Goal: Use online tool/utility: Utilize a website feature to perform a specific function

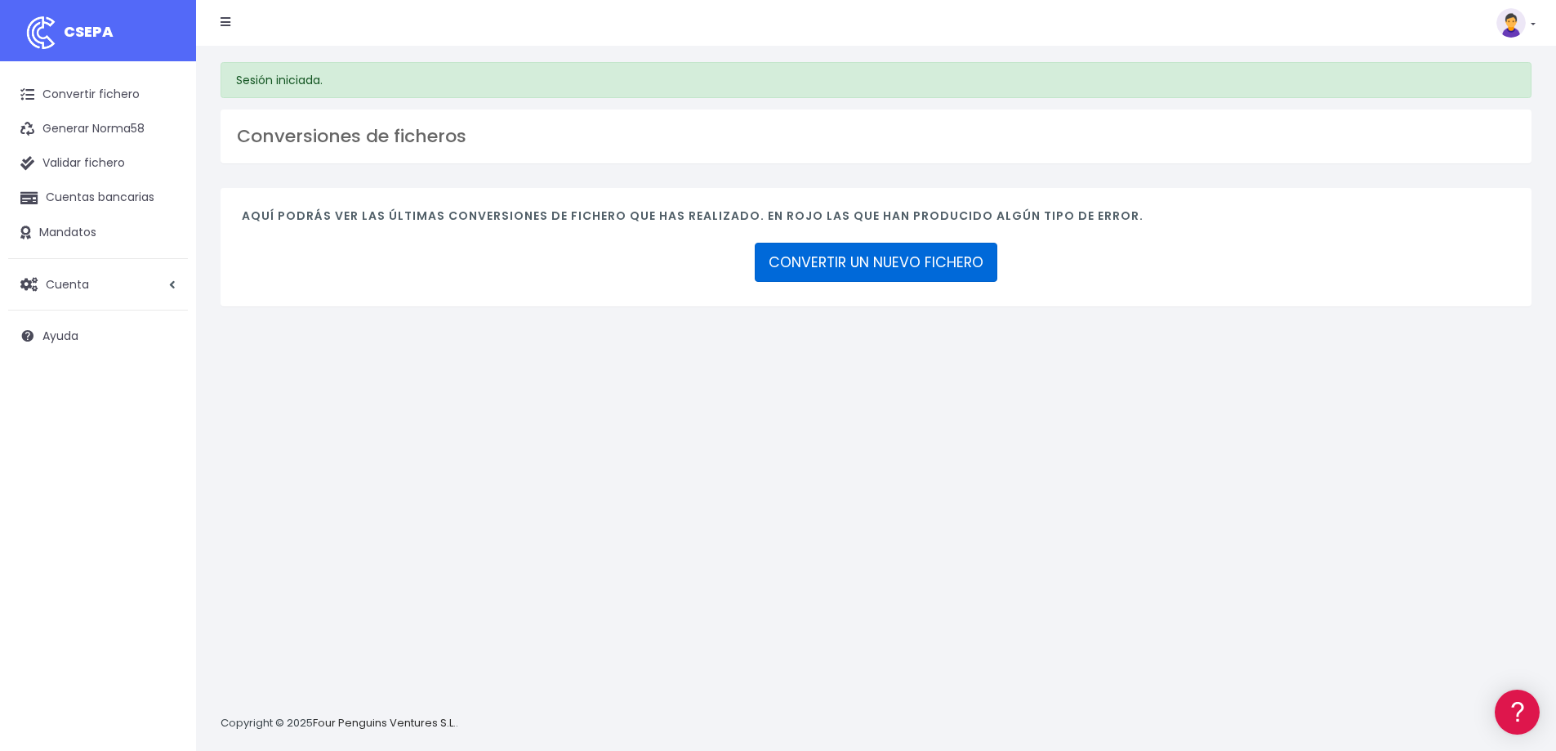
click at [861, 255] on link "CONVERTIR UN NUEVO FICHERO" at bounding box center [876, 262] width 243 height 39
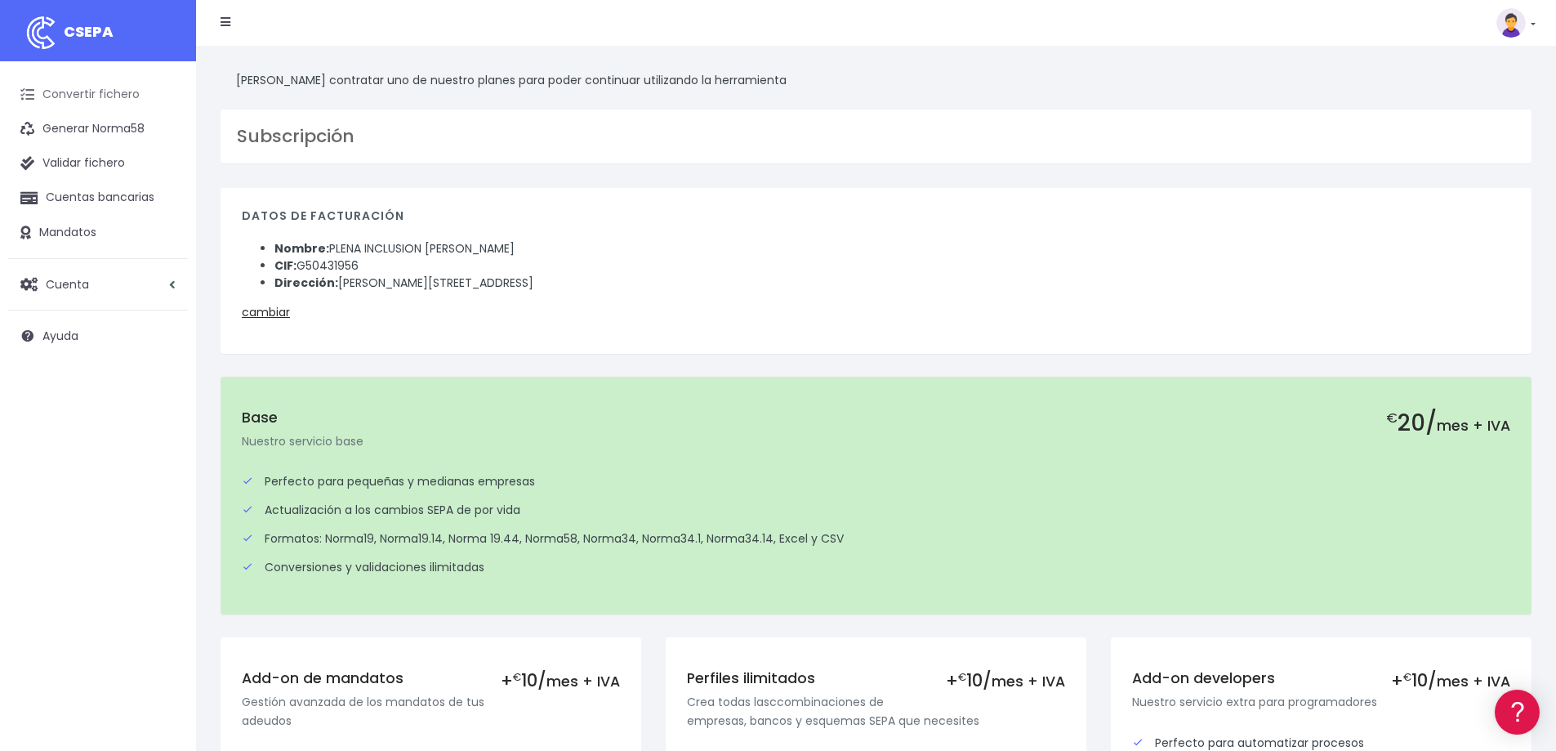
click at [108, 93] on link "Convertir fichero" at bounding box center [98, 95] width 180 height 34
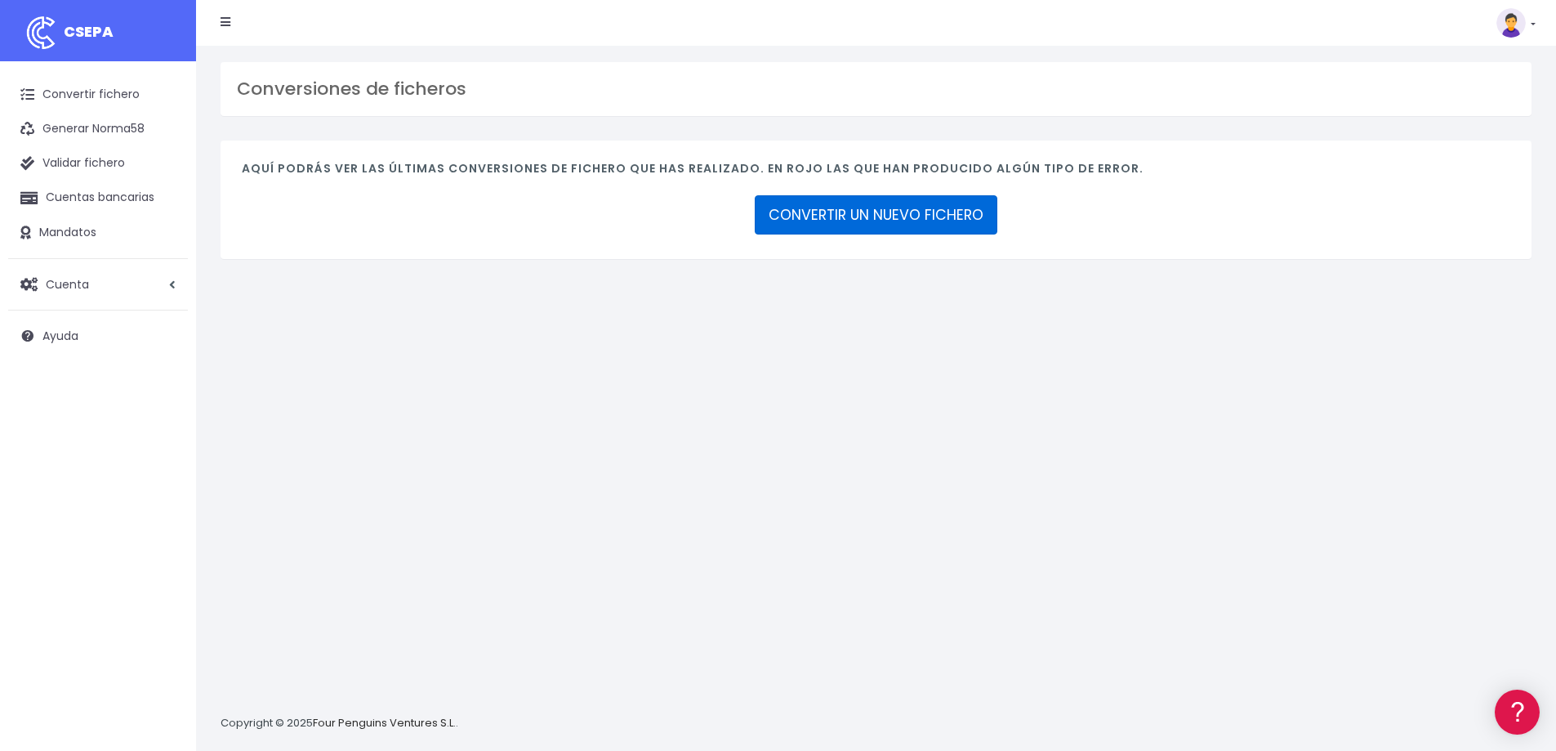
click at [913, 208] on link "CONVERTIR UN NUEVO FICHERO" at bounding box center [876, 214] width 243 height 39
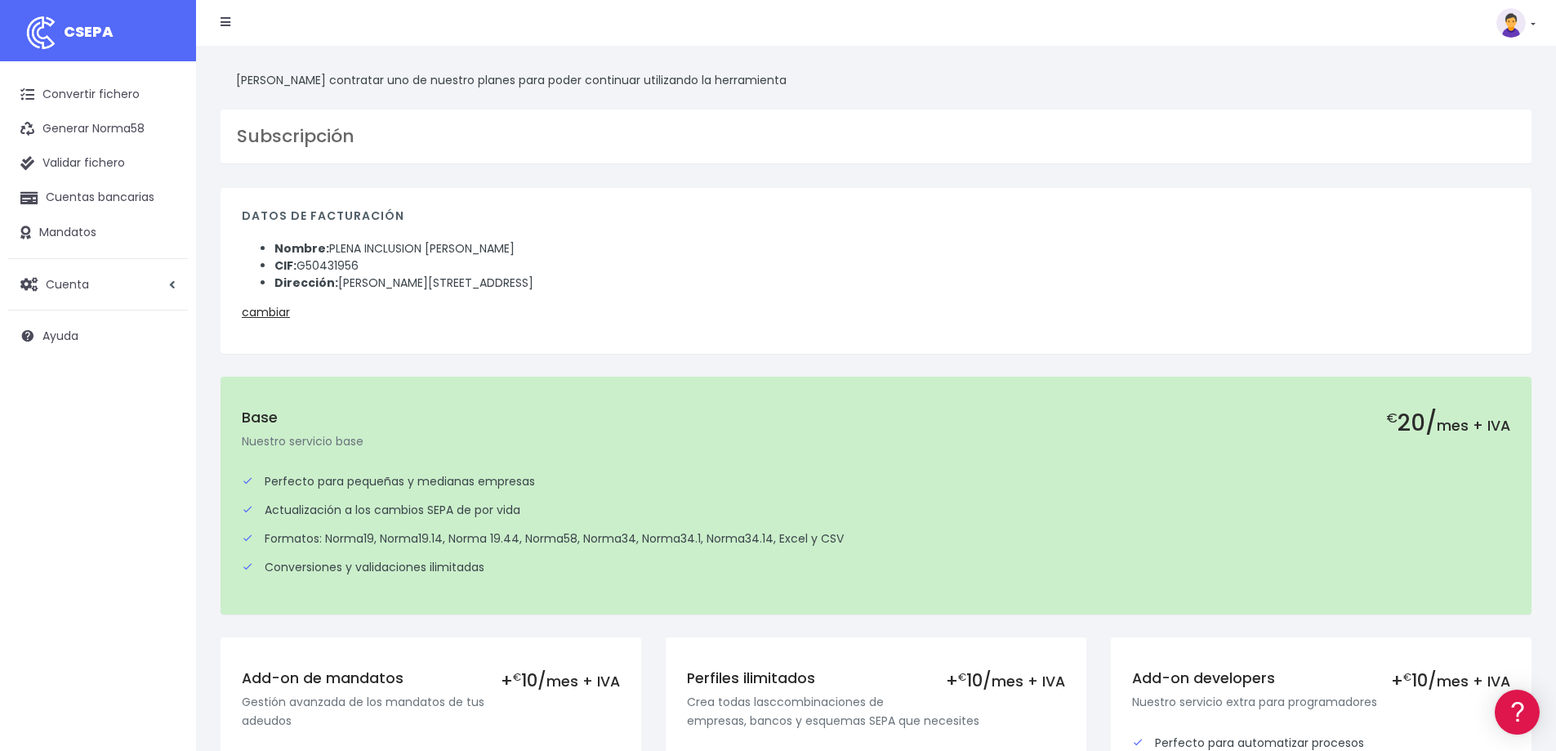
click at [1532, 27] on link at bounding box center [1516, 22] width 39 height 29
click at [92, 96] on link "Convertir fichero" at bounding box center [98, 95] width 180 height 34
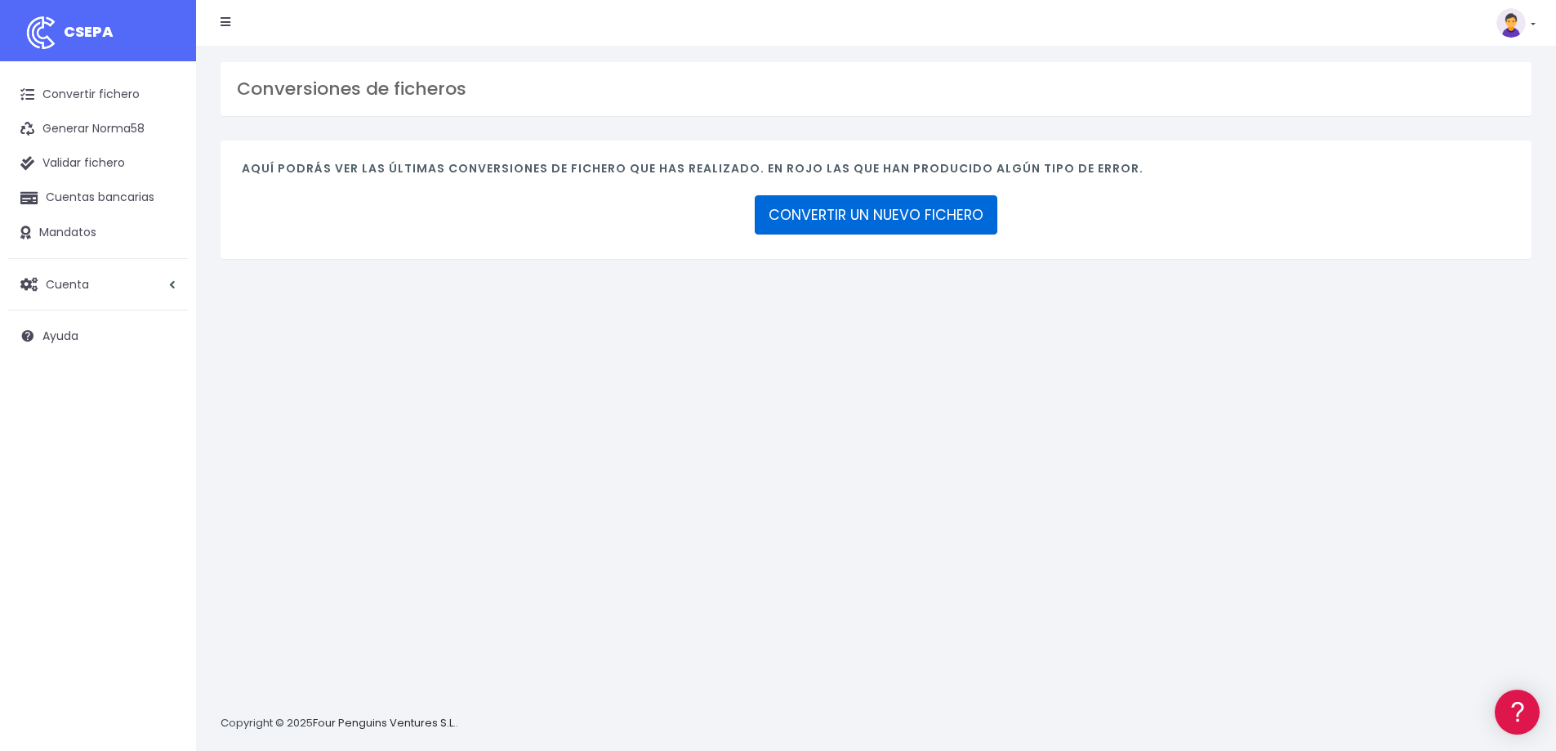
click at [852, 211] on link "CONVERTIR UN NUEVO FICHERO" at bounding box center [876, 214] width 243 height 39
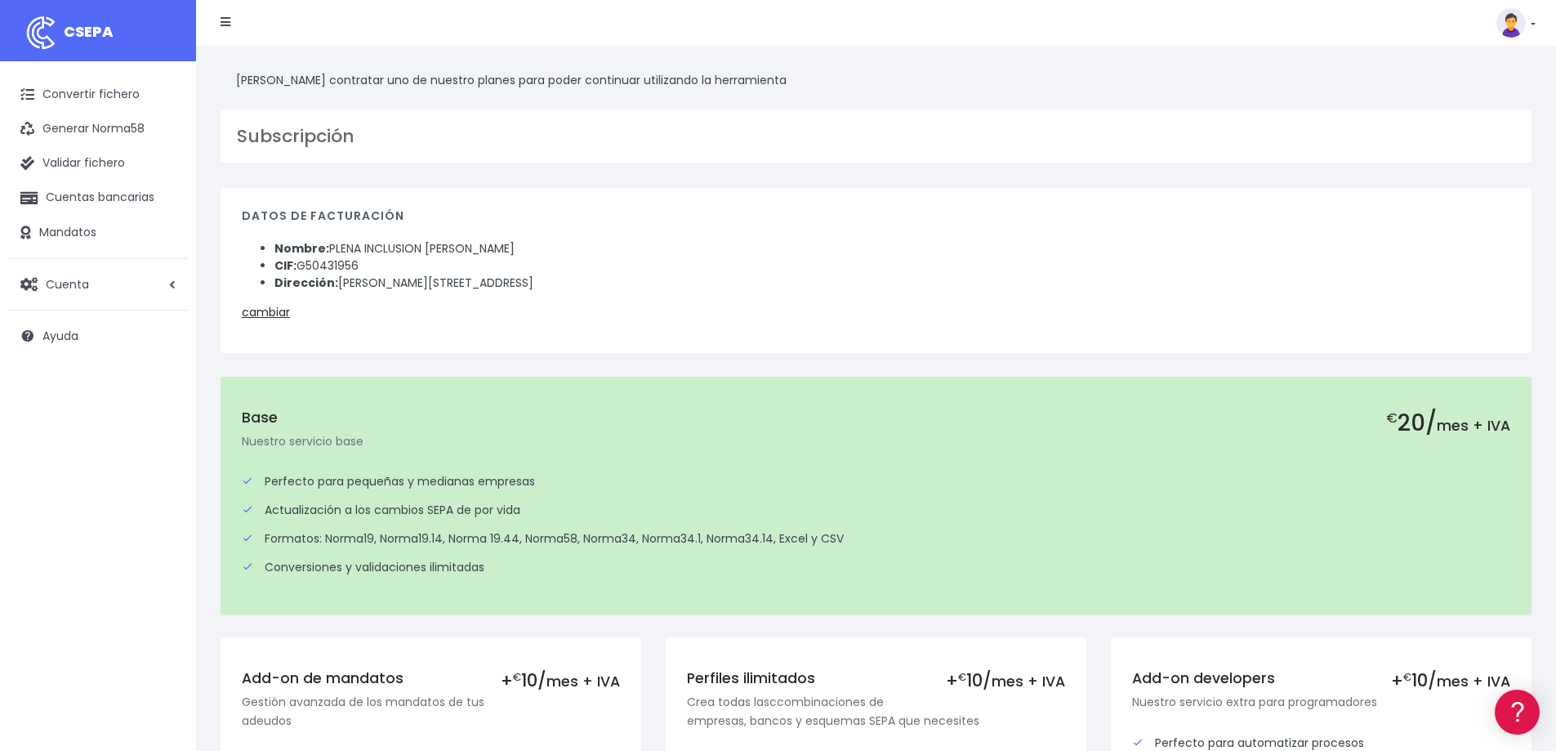
click at [1533, 22] on link at bounding box center [1516, 22] width 39 height 29
click at [1117, 127] on h3 "Subscripción" at bounding box center [876, 136] width 1279 height 21
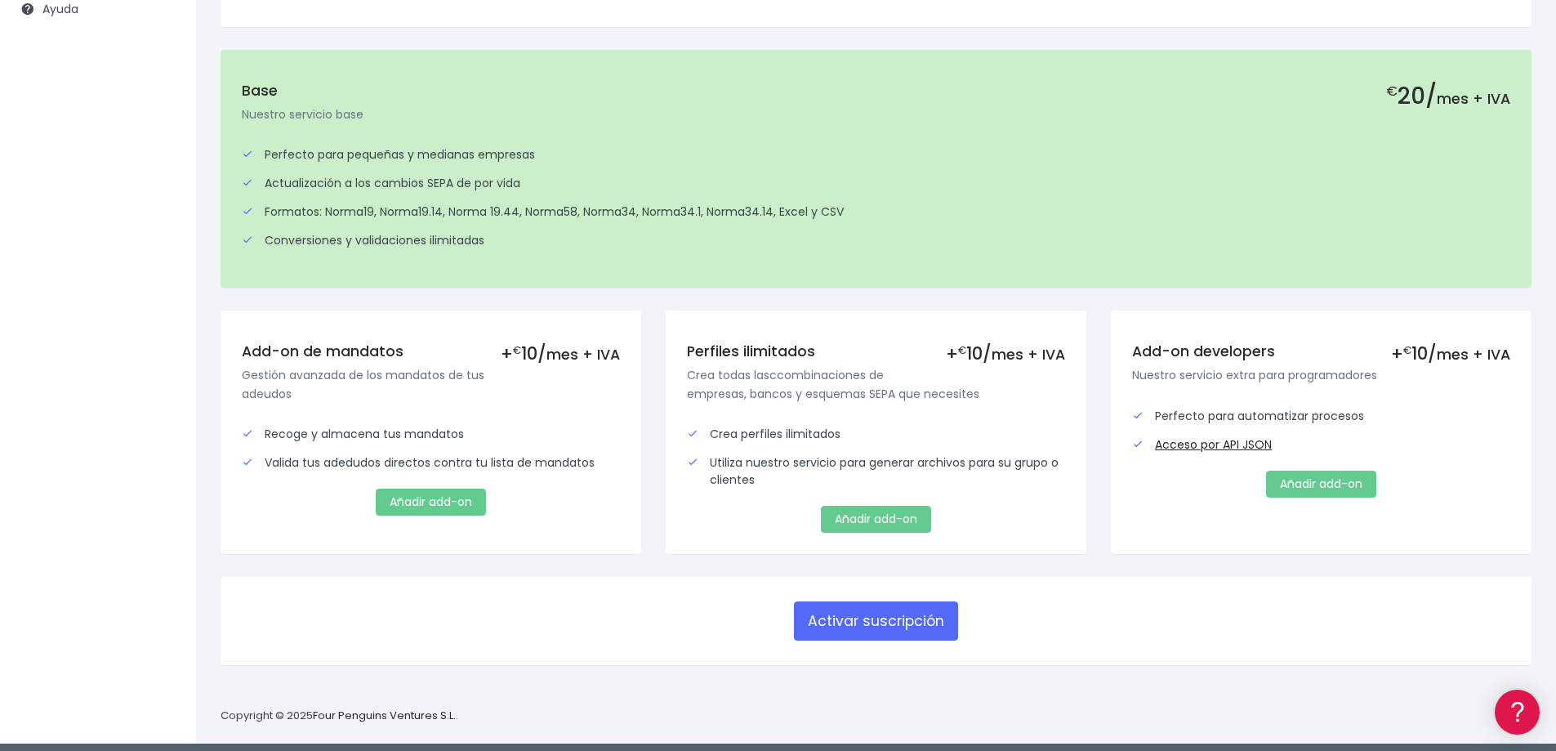
scroll to position [335, 0]
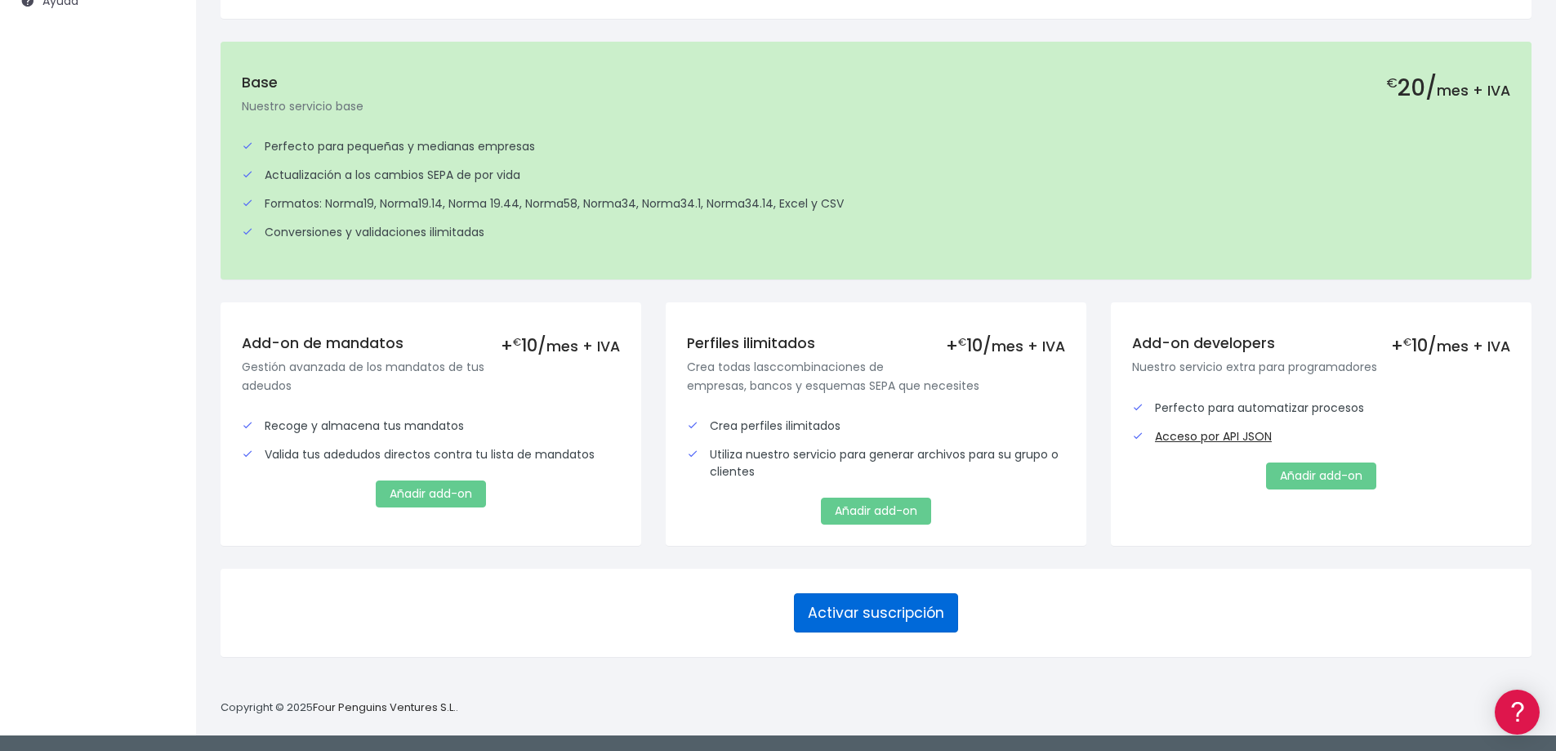
click at [845, 612] on button "Activar suscripción" at bounding box center [876, 612] width 164 height 39
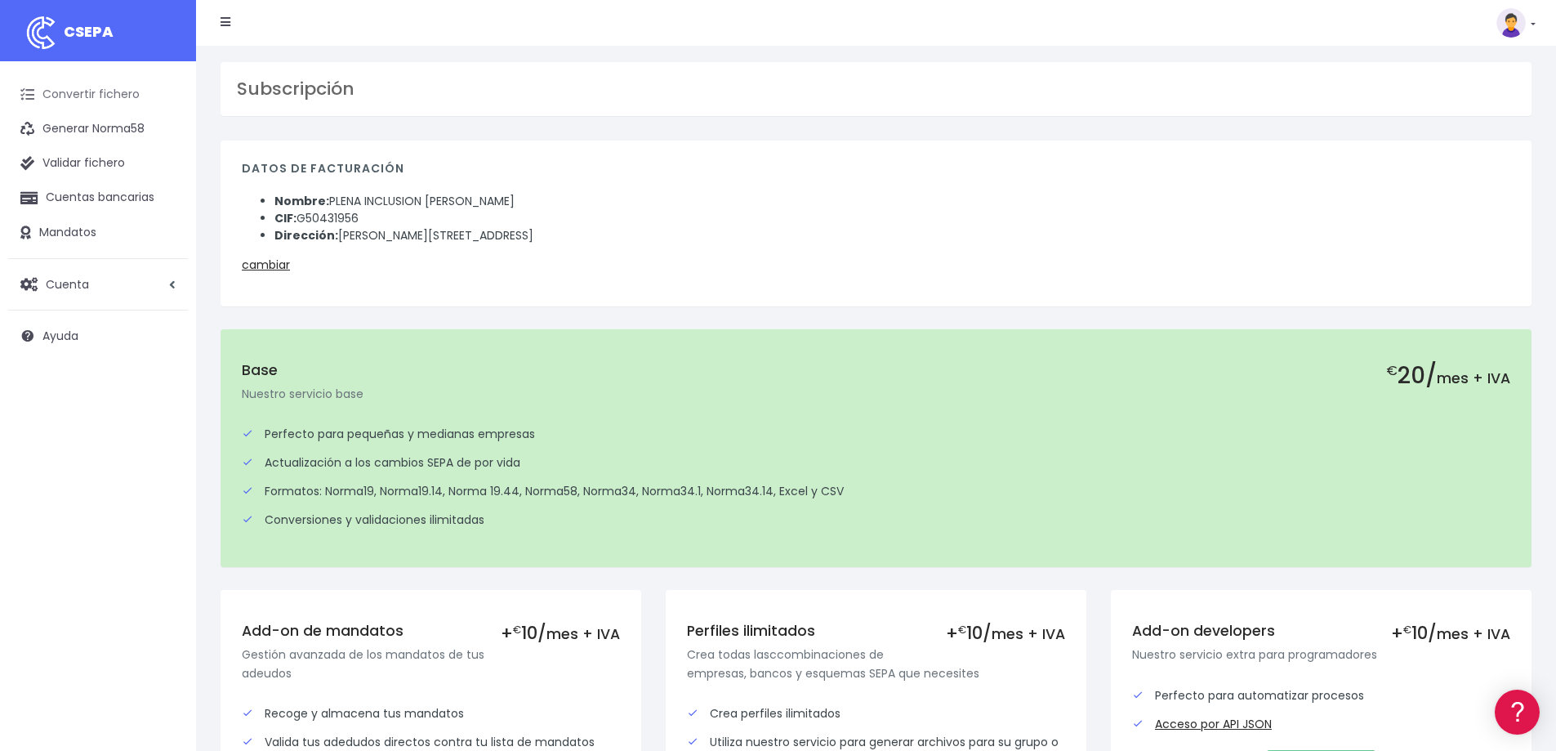
click at [87, 93] on link "Convertir fichero" at bounding box center [98, 95] width 180 height 34
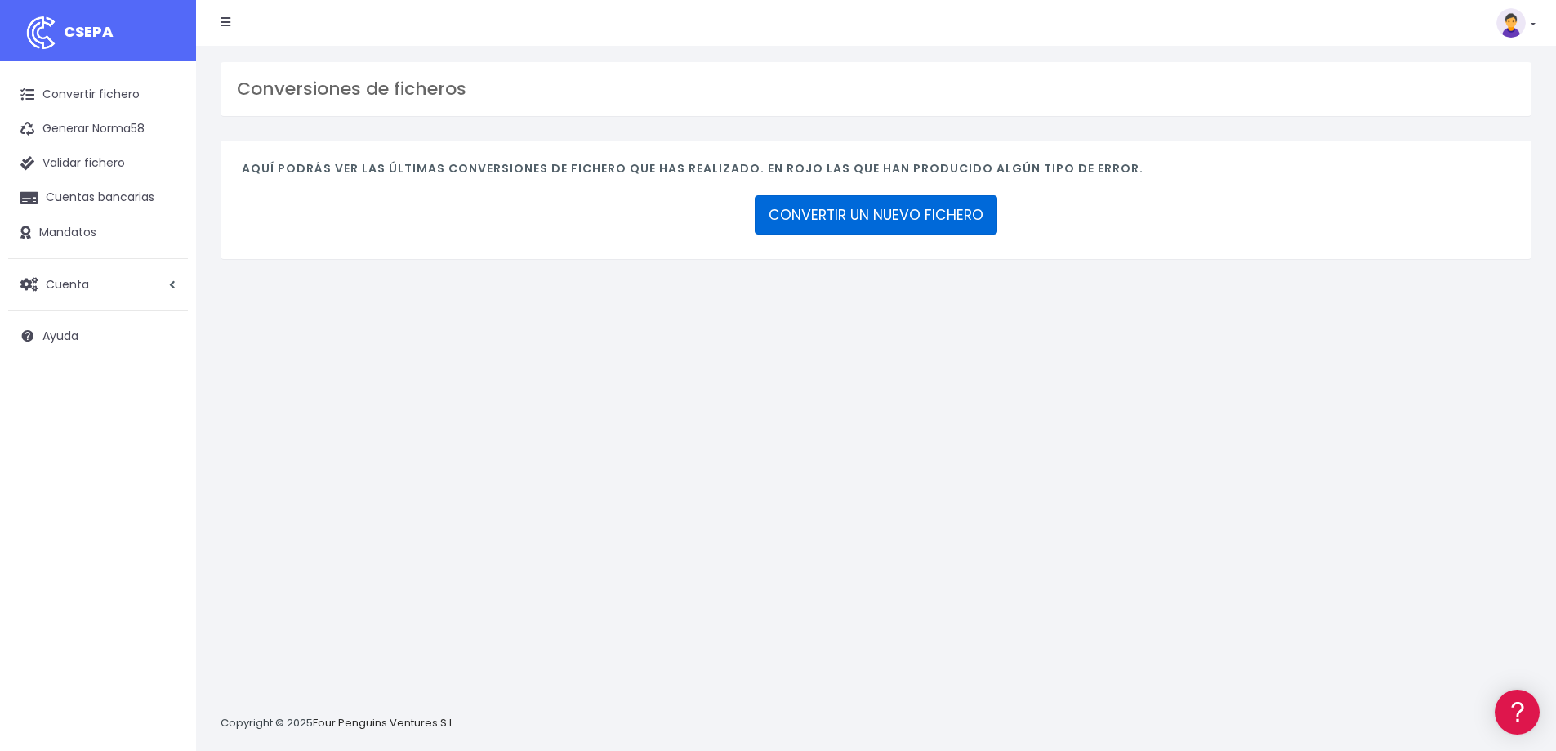
click at [904, 213] on link "CONVERTIR UN NUEVO FICHERO" at bounding box center [876, 214] width 243 height 39
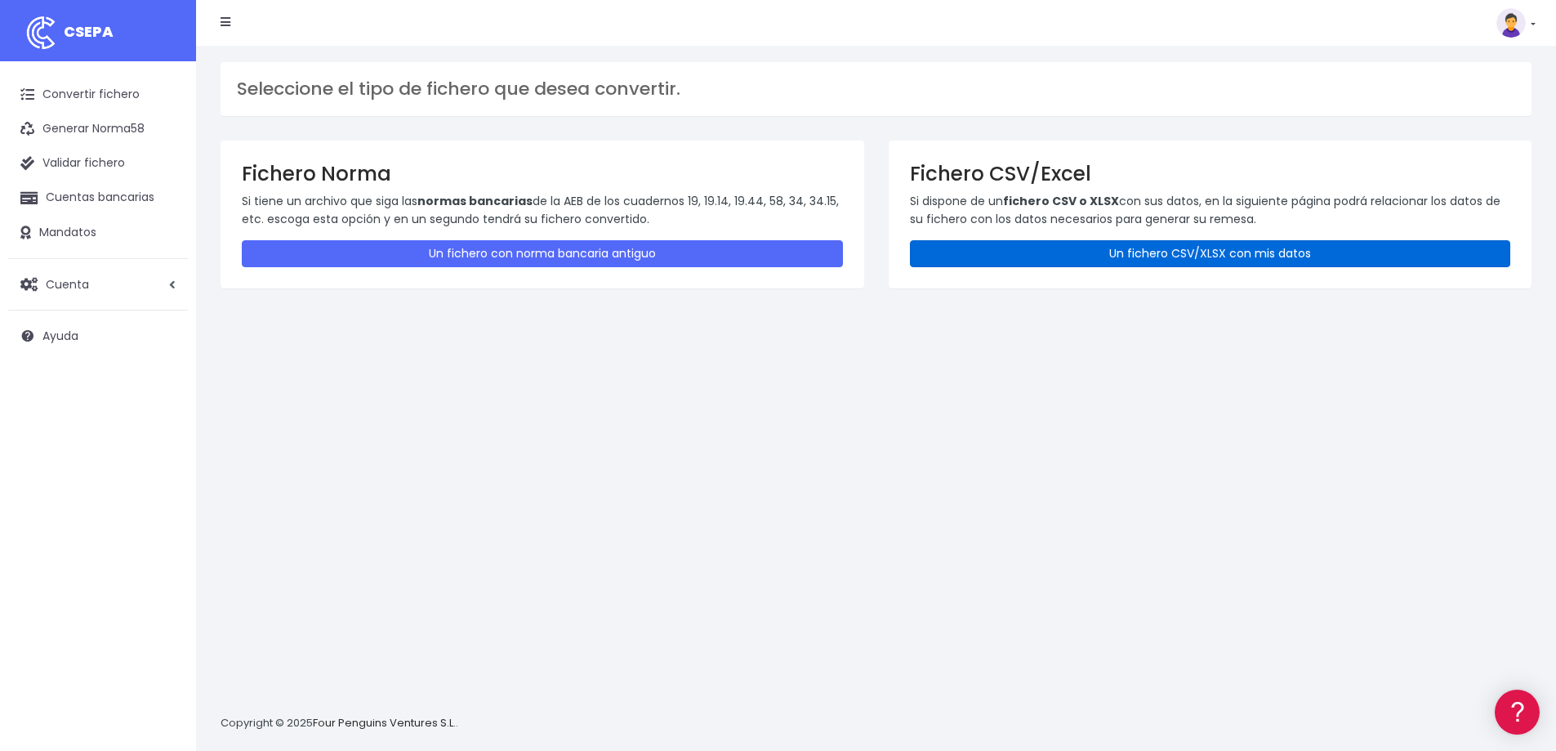
click at [1173, 254] on link "Un fichero CSV/XLSX con mis datos" at bounding box center [1210, 253] width 601 height 27
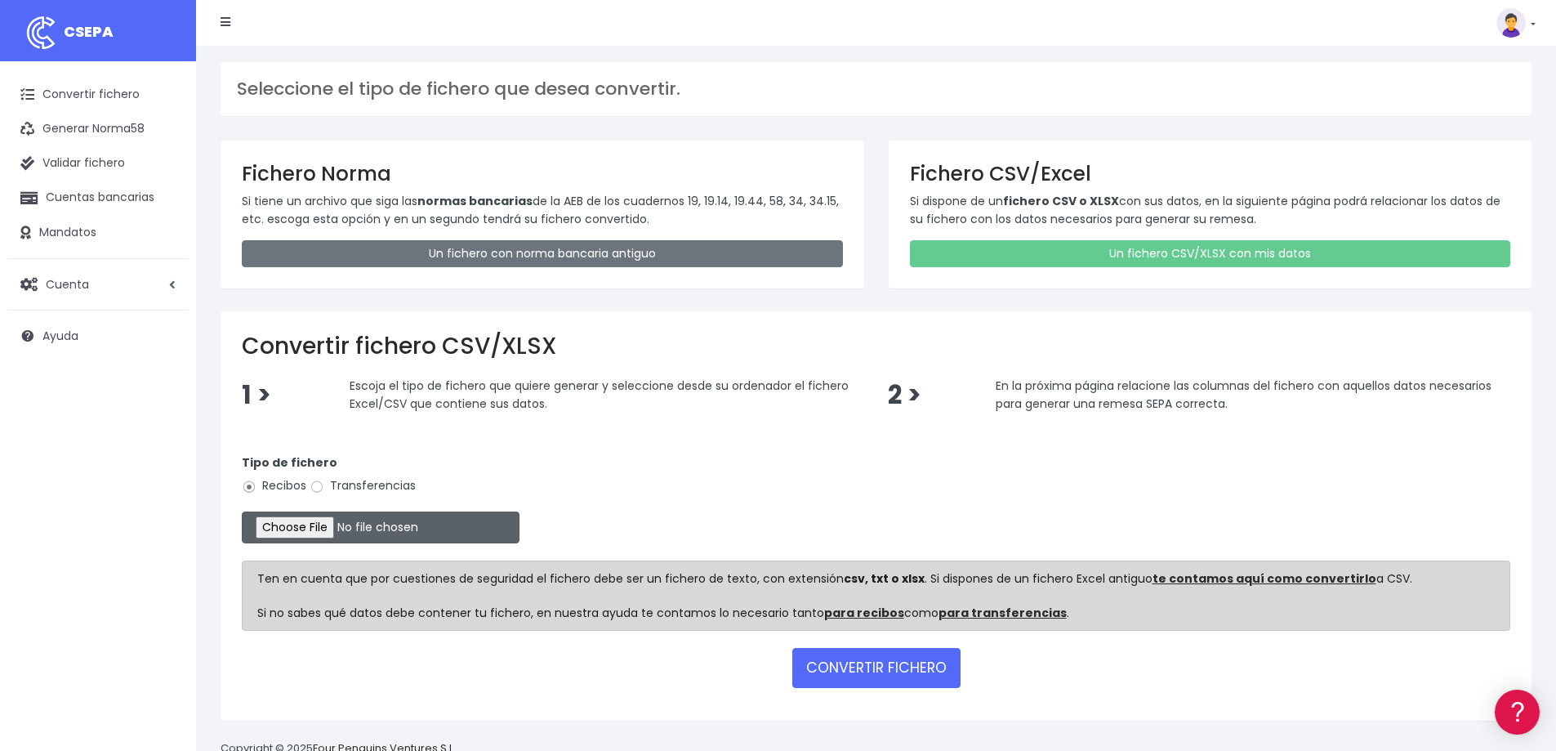
click at [326, 521] on input "file" at bounding box center [381, 527] width 278 height 32
click at [328, 527] on input "file" at bounding box center [381, 527] width 278 height 32
type input "C:\fakepath\08Cuotas canguros agosto 25.xlsx"
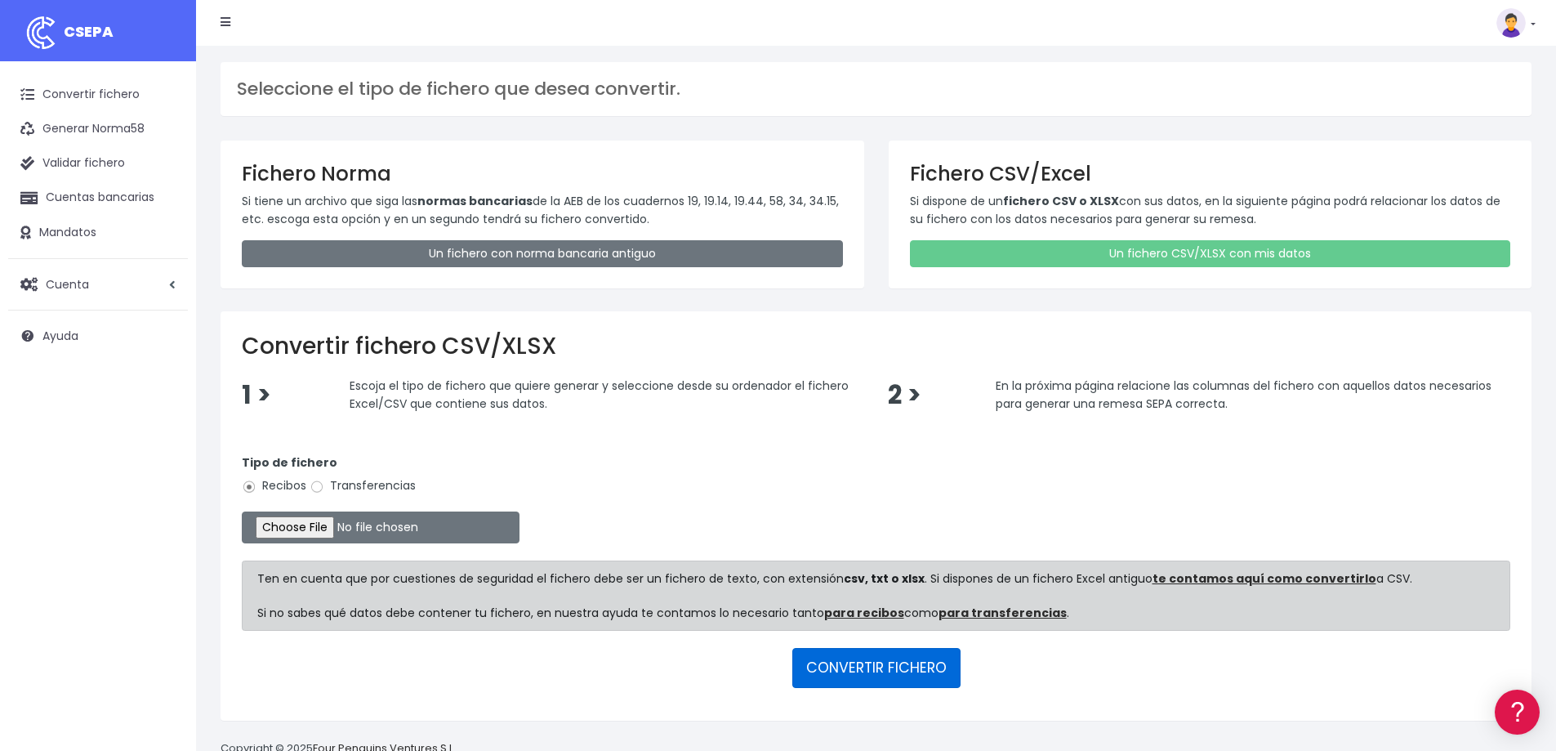
drag, startPoint x: 891, startPoint y: 663, endPoint x: 900, endPoint y: 664, distance: 8.2
click at [891, 663] on button "CONVERTIR FICHERO" at bounding box center [877, 667] width 168 height 39
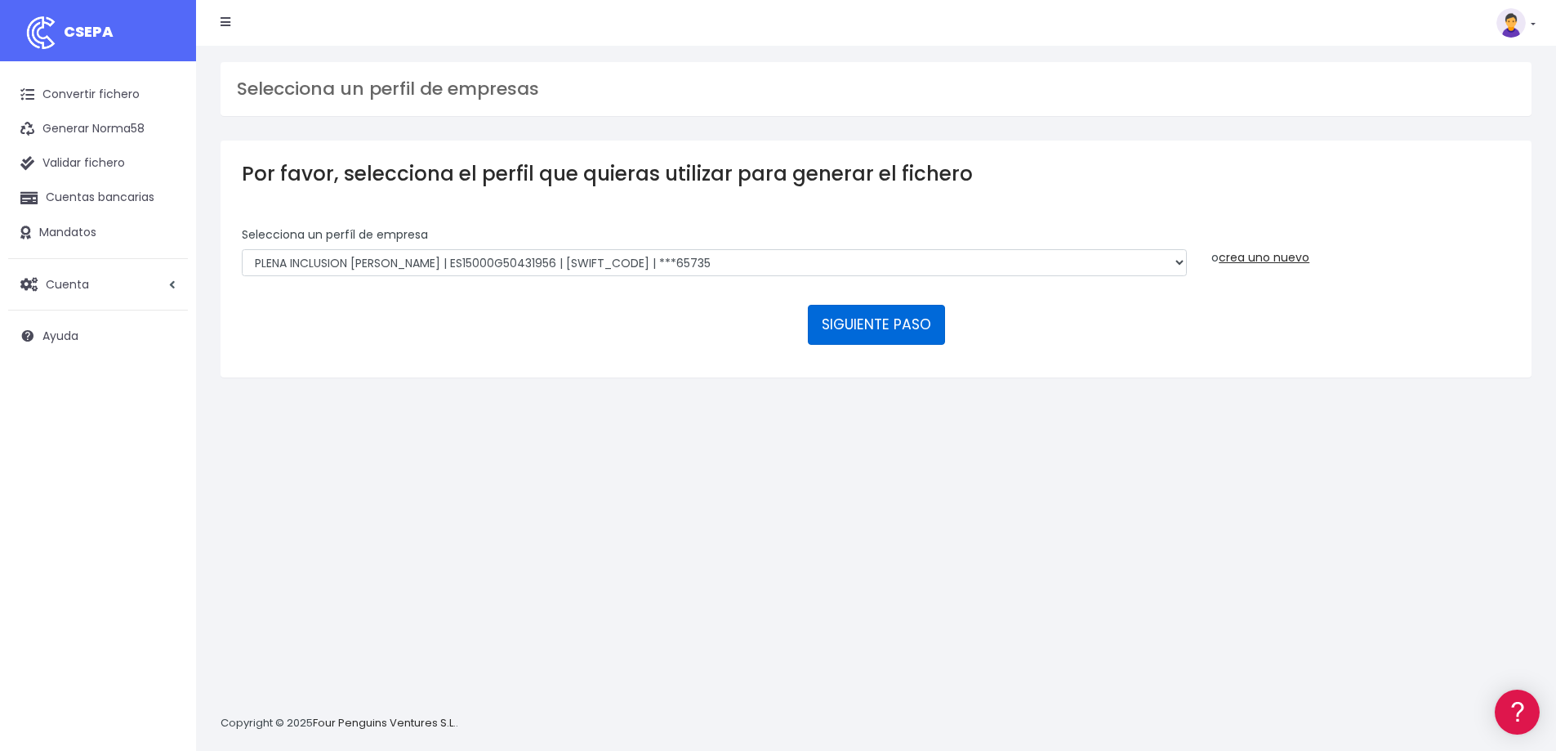
click at [877, 324] on button "SIGUIENTE PASO" at bounding box center [876, 324] width 137 height 39
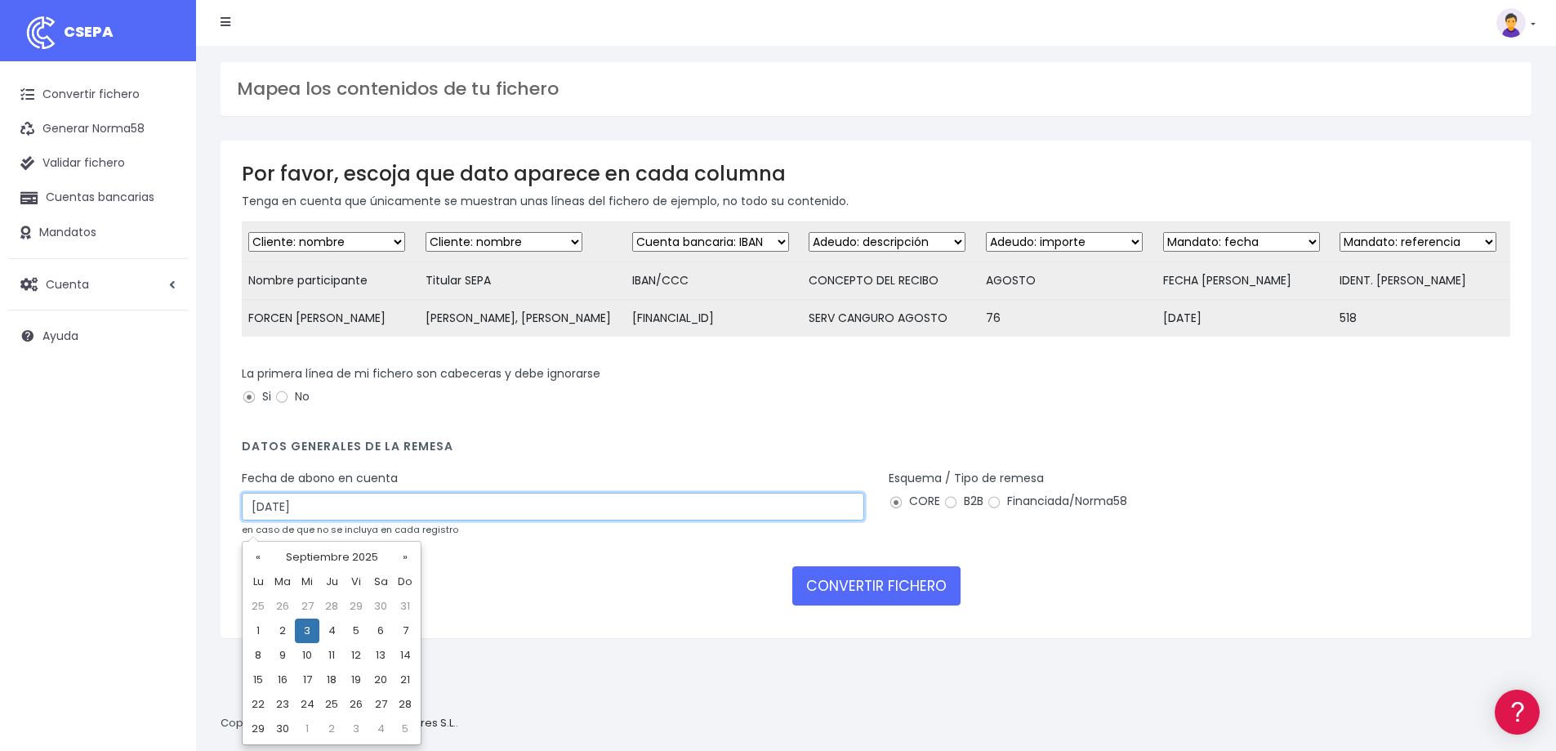
click at [265, 517] on input "03/09/2025" at bounding box center [553, 507] width 623 height 28
click at [358, 632] on td "5" at bounding box center [356, 630] width 25 height 25
type input "05/09/2025"
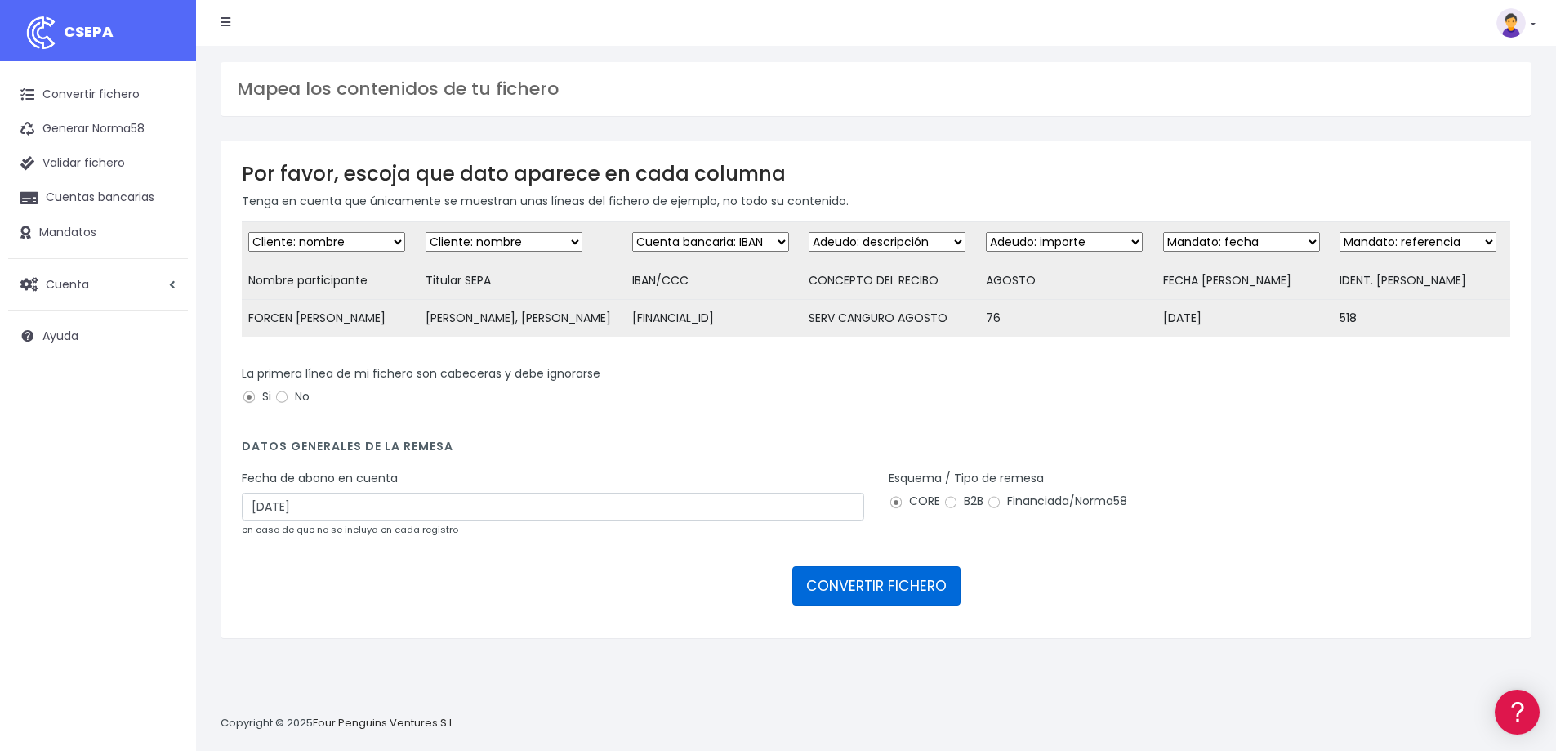
click at [868, 601] on button "CONVERTIR FICHERO" at bounding box center [877, 585] width 168 height 39
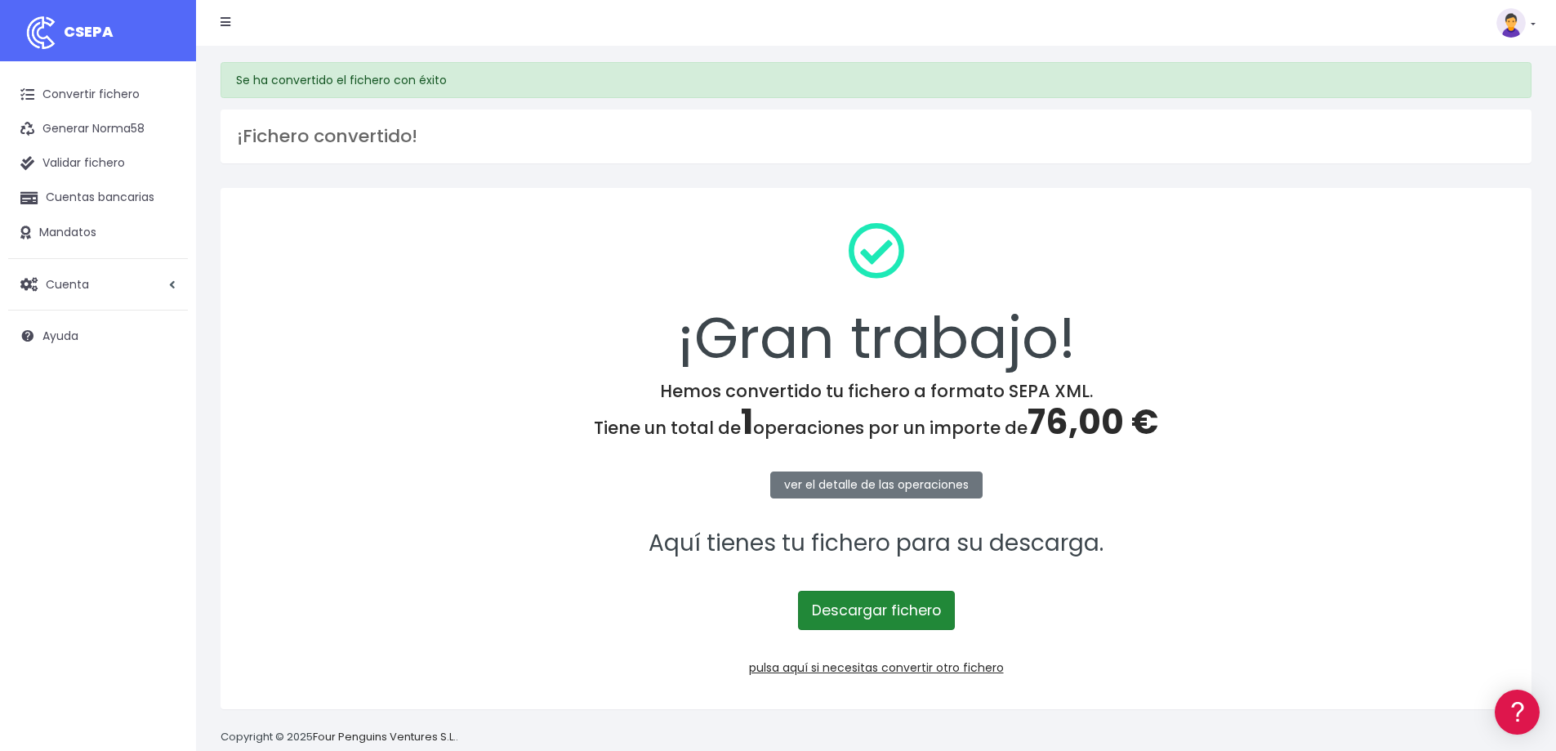
click at [899, 612] on link "Descargar fichero" at bounding box center [876, 610] width 157 height 39
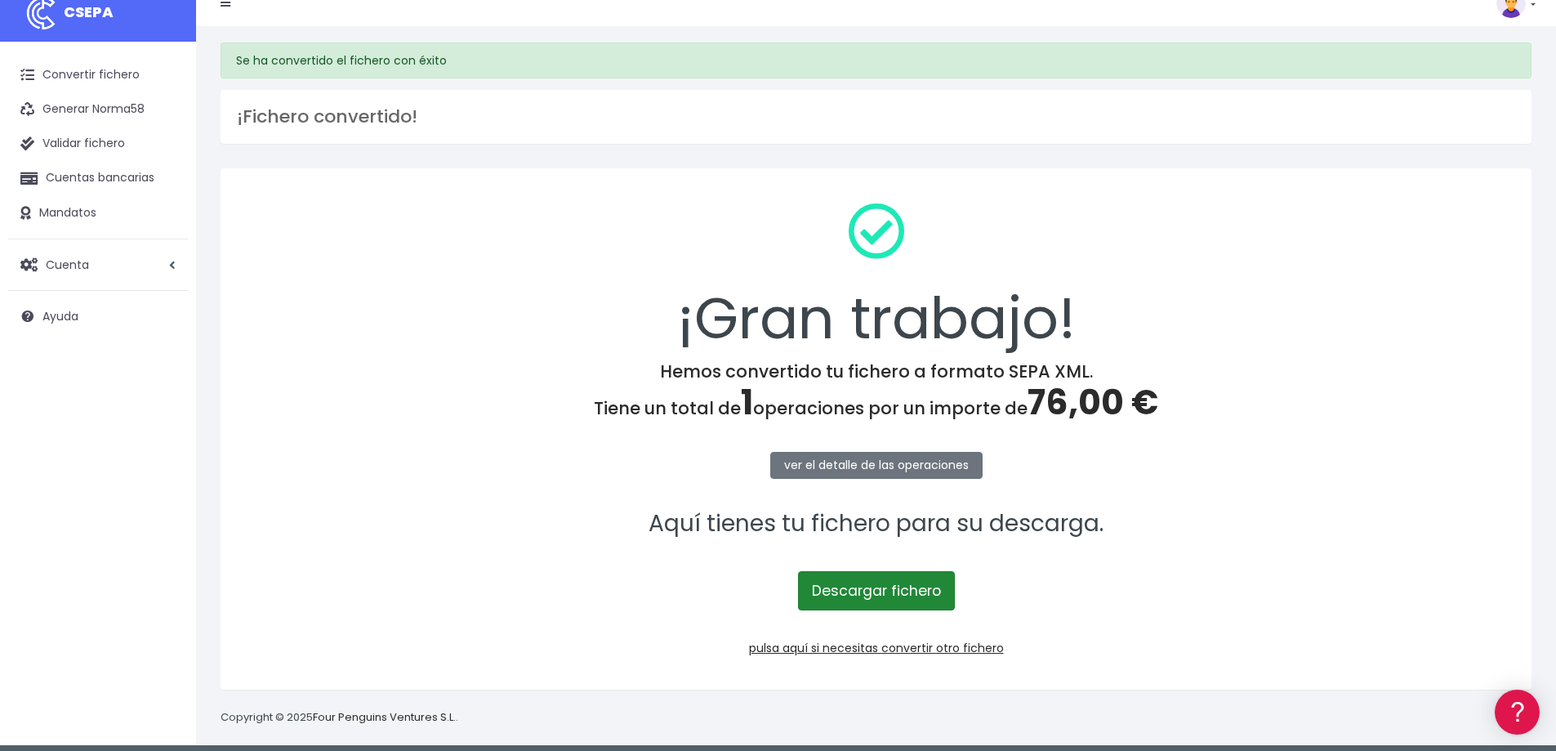
scroll to position [29, 0]
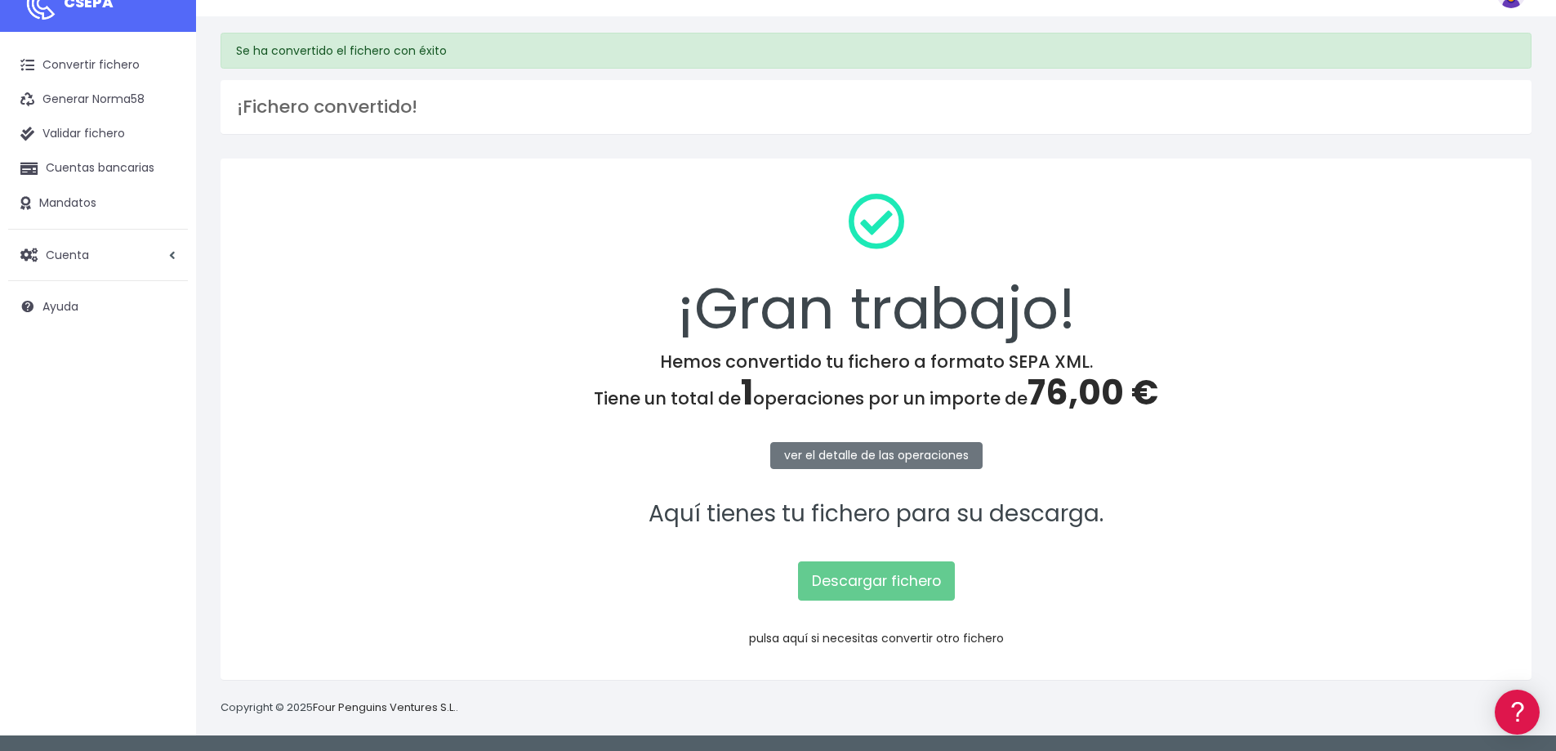
click at [895, 639] on link "pulsa aquí si necesitas convertir otro fichero" at bounding box center [876, 638] width 255 height 16
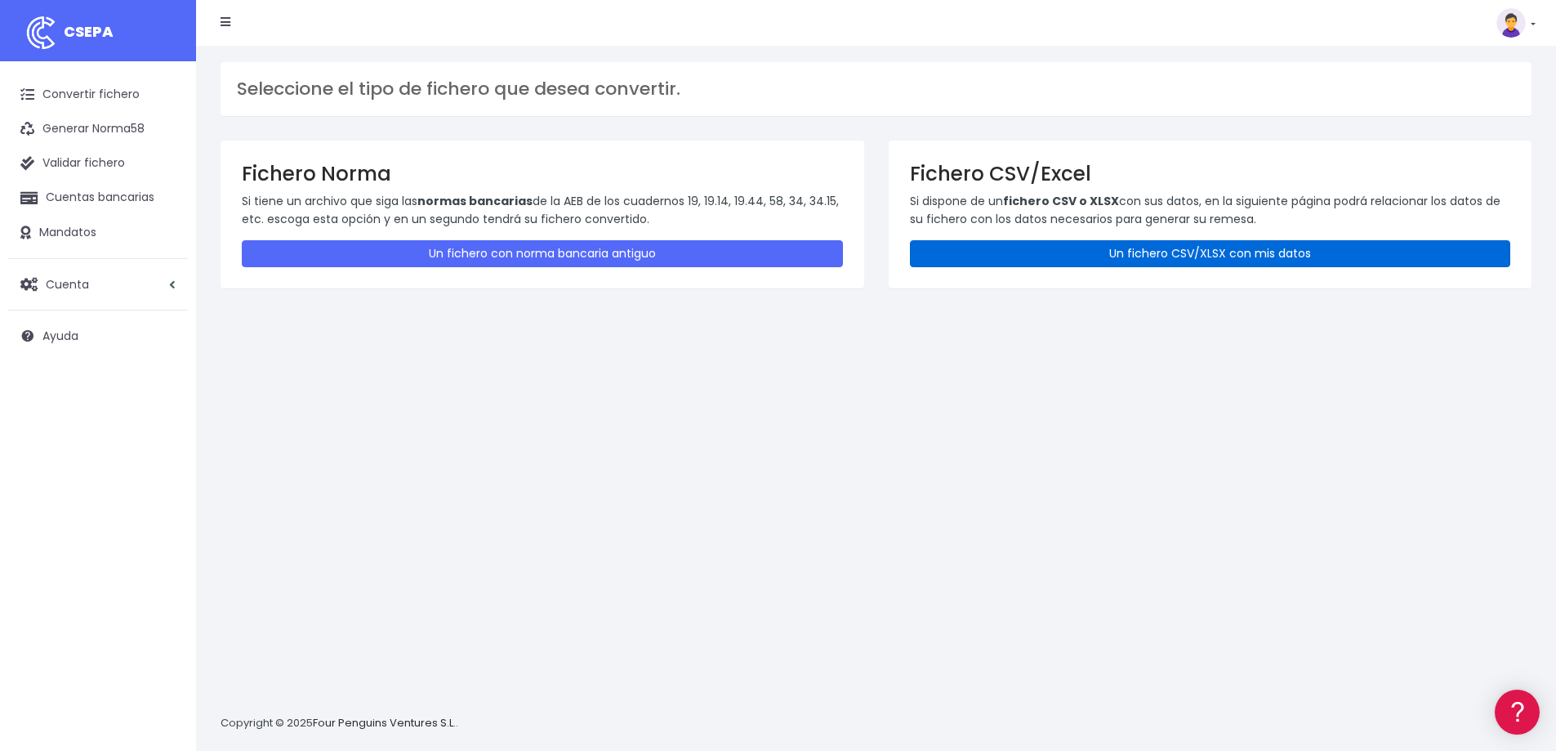
click at [1098, 248] on link "Un fichero CSV/XLSX con mis datos" at bounding box center [1210, 253] width 601 height 27
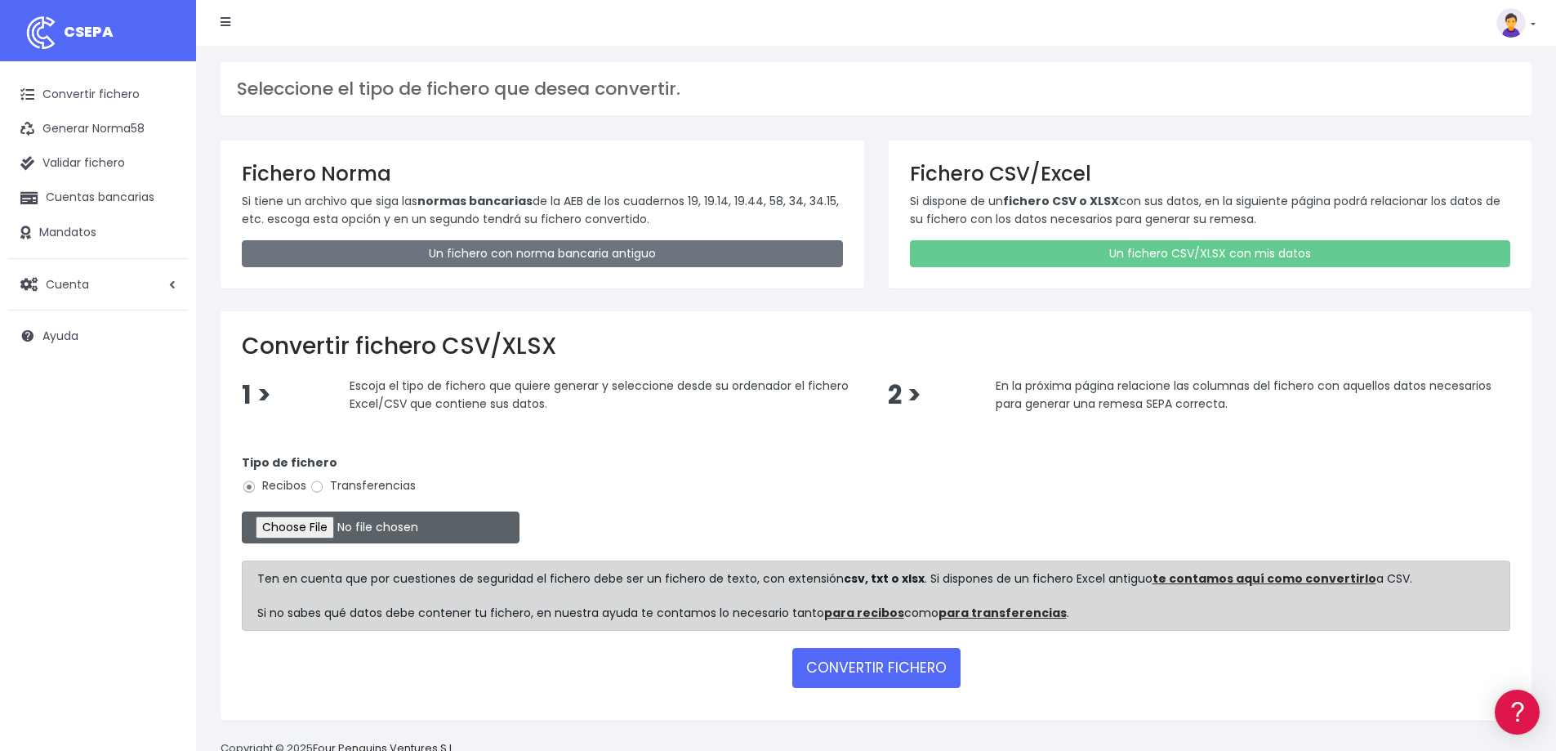
click at [291, 531] on input "file" at bounding box center [381, 527] width 278 height 32
type input "C:\fakepath\08 C_actividades Ag.xlsx"
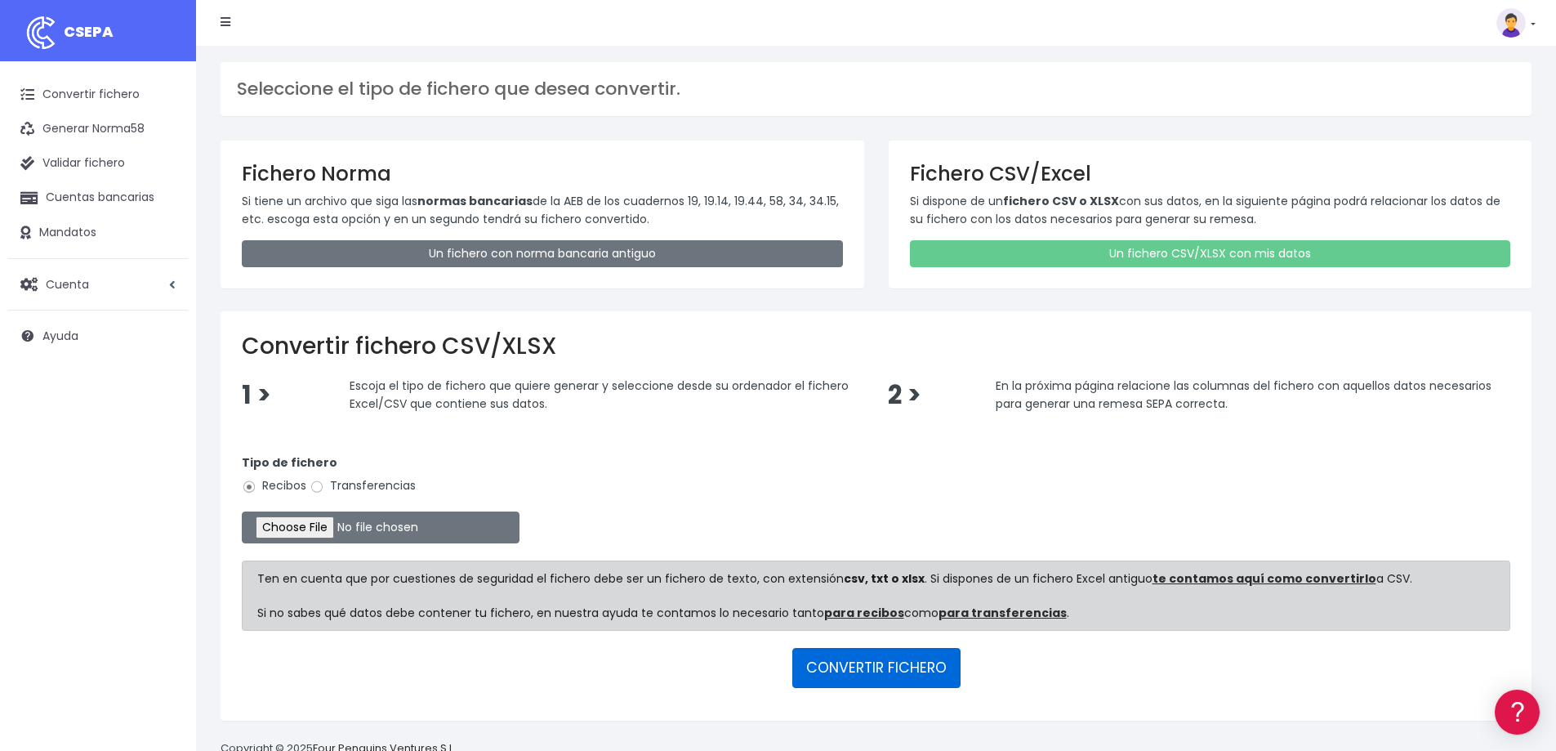
click at [869, 668] on button "CONVERTIR FICHERO" at bounding box center [877, 667] width 168 height 39
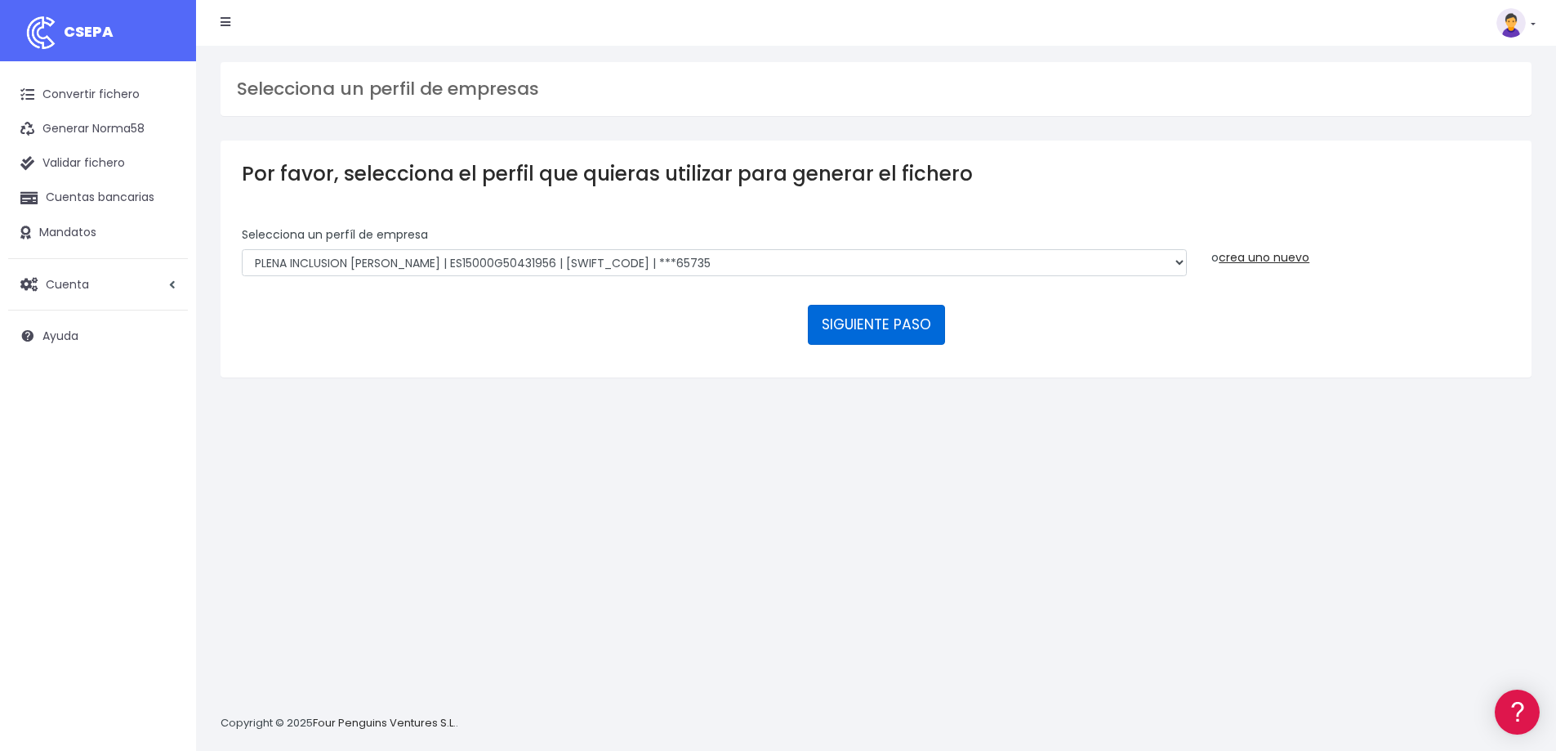
click at [898, 325] on button "SIGUIENTE PASO" at bounding box center [876, 324] width 137 height 39
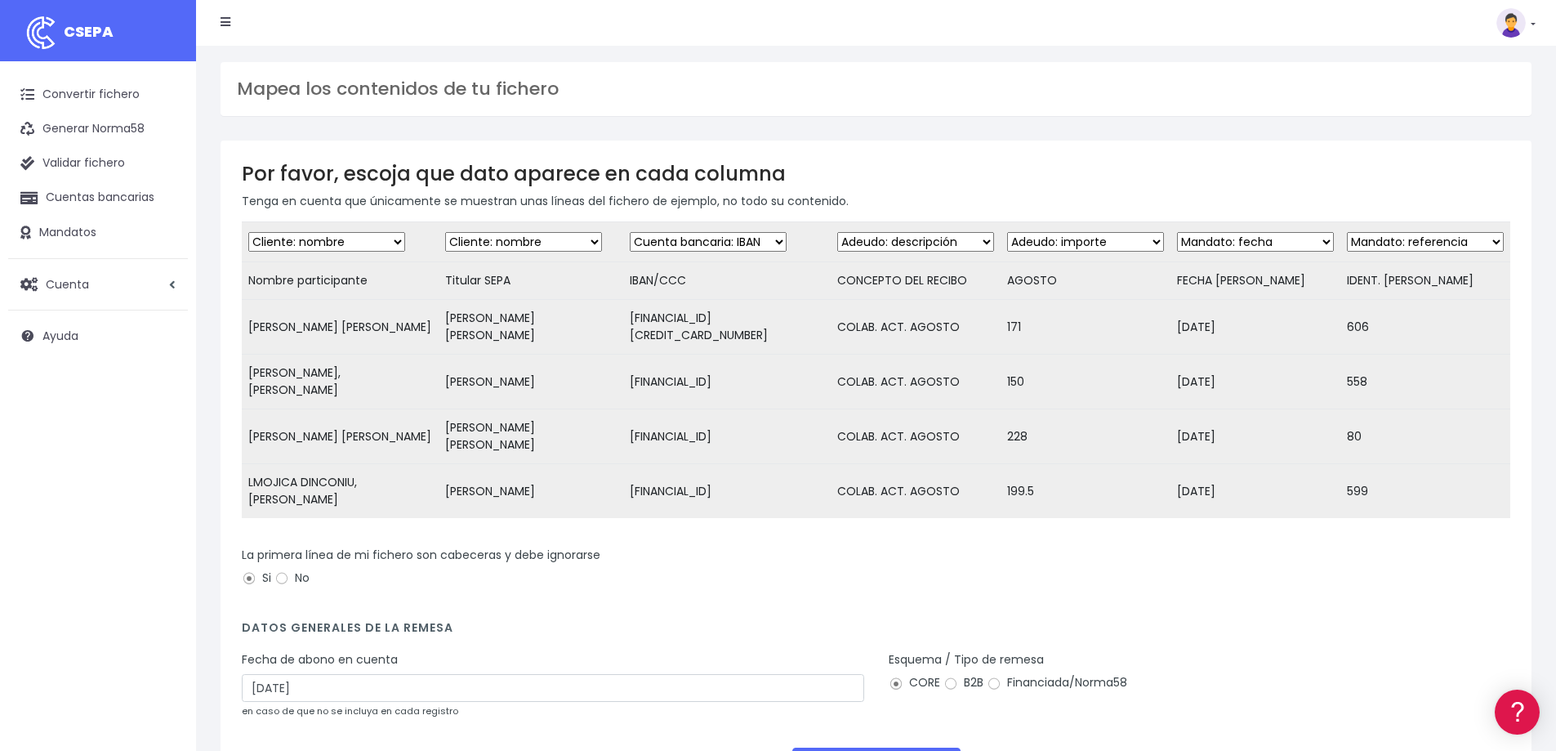
scroll to position [83, 0]
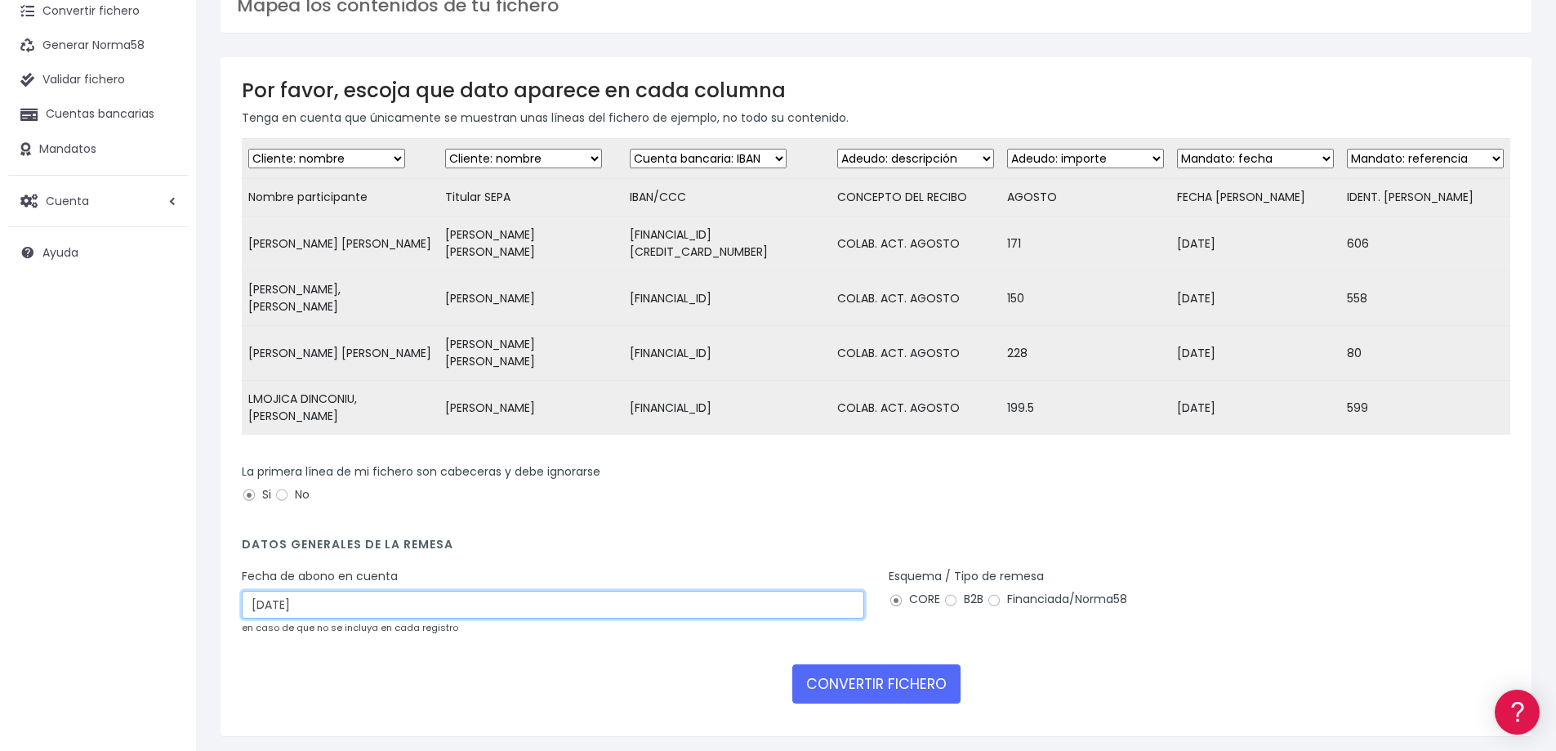
click at [263, 591] on input "03/09/2025" at bounding box center [553, 605] width 623 height 28
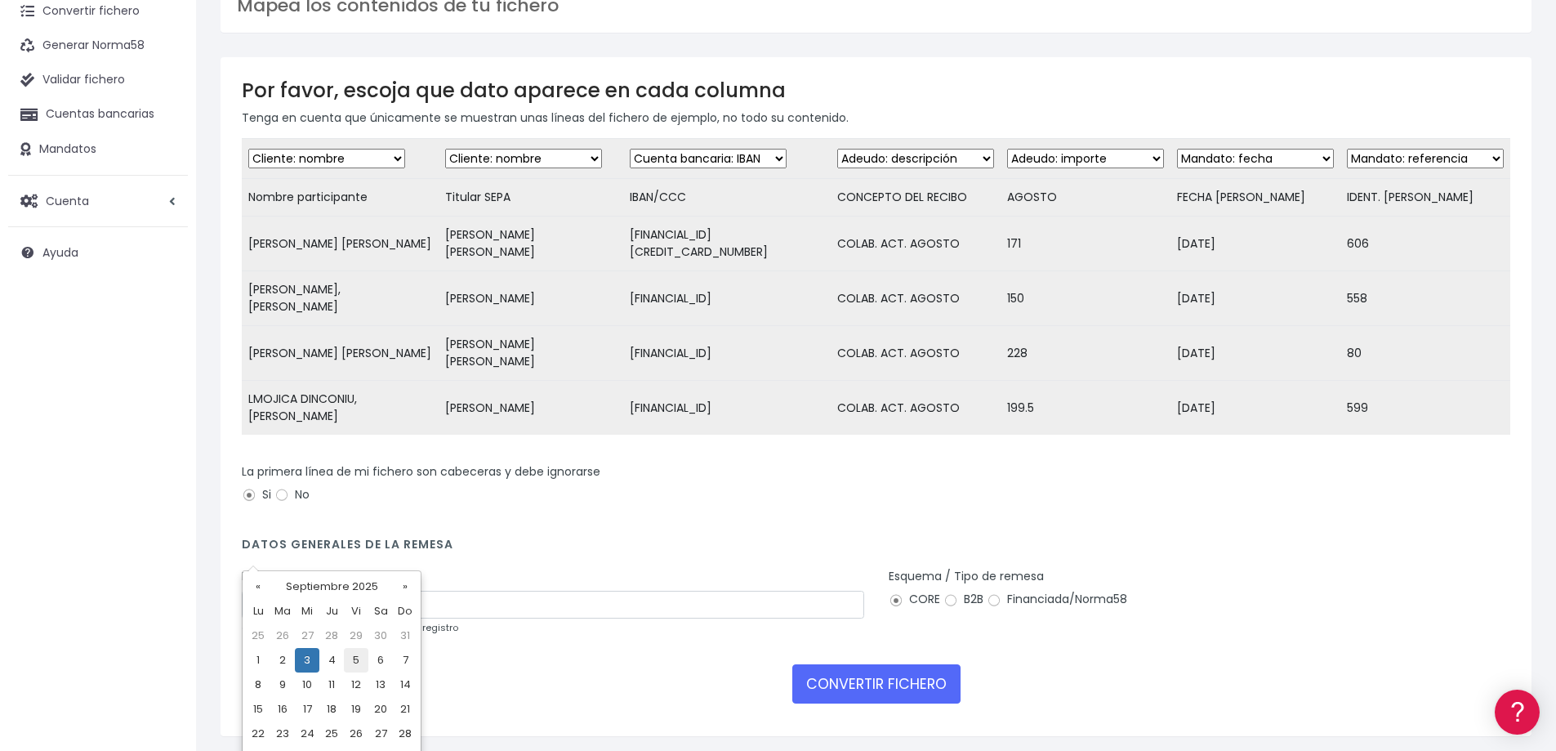
click at [356, 659] on td "5" at bounding box center [356, 660] width 25 height 25
type input "05/09/2025"
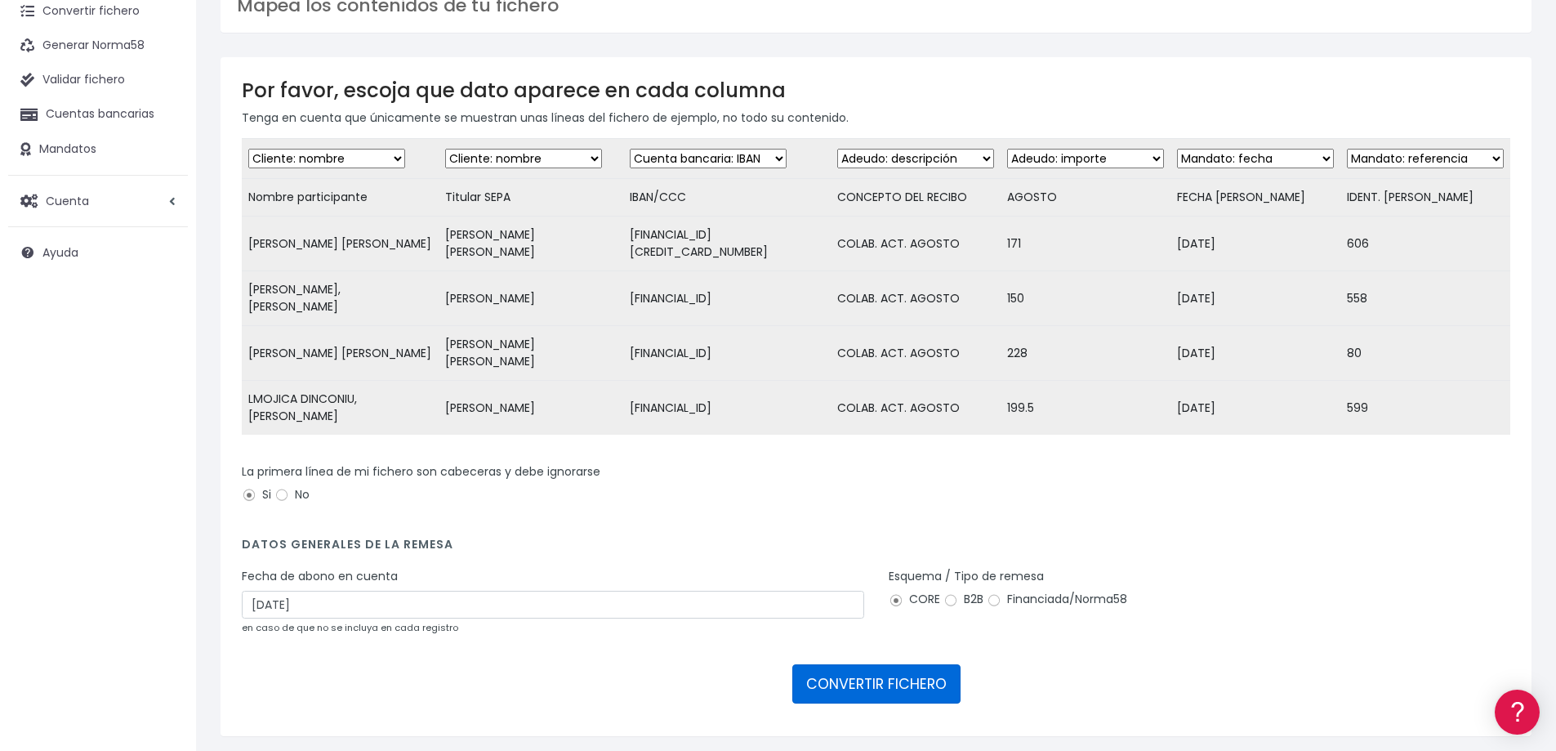
click at [868, 664] on button "CONVERTIR FICHERO" at bounding box center [877, 683] width 168 height 39
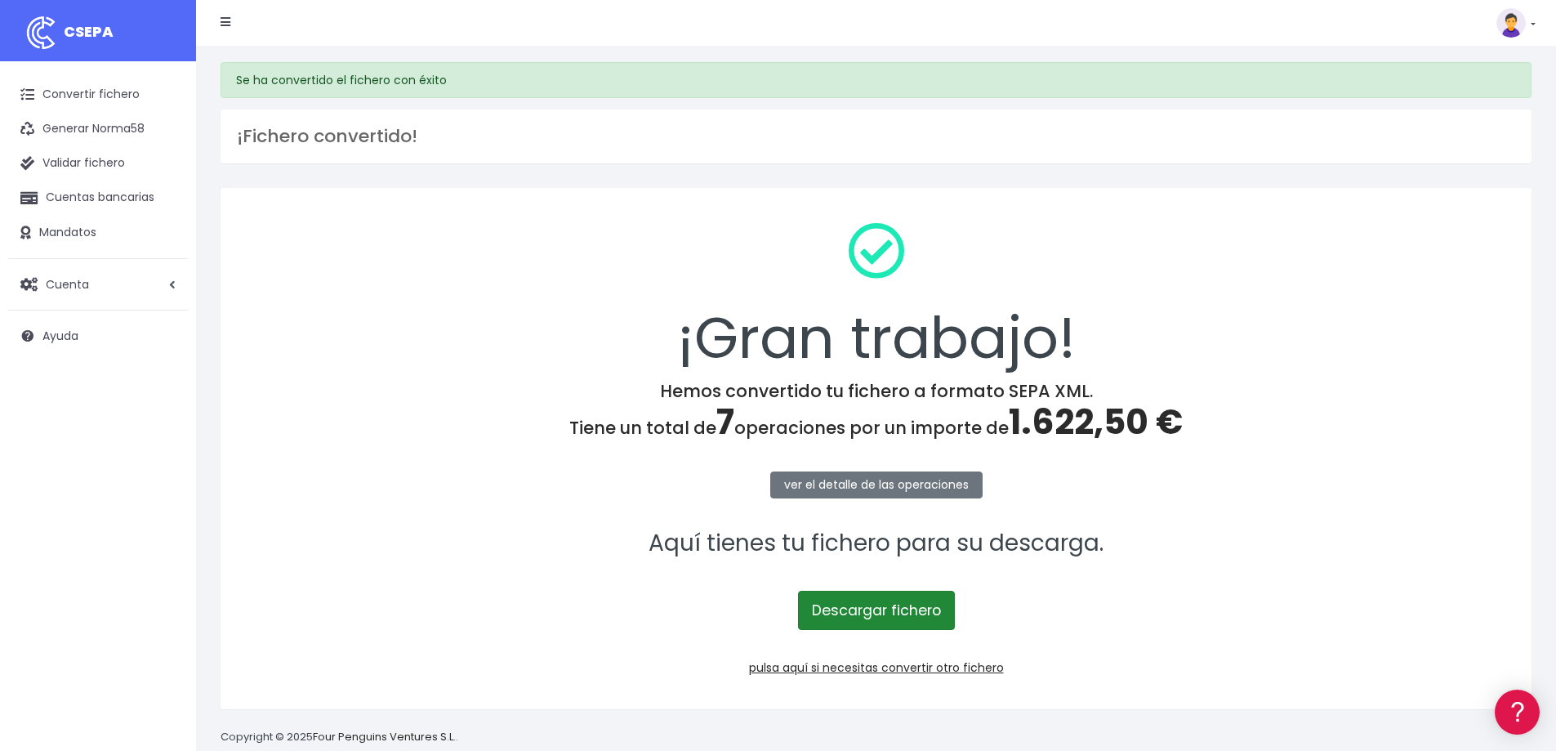
click at [855, 615] on link "Descargar fichero" at bounding box center [876, 610] width 157 height 39
